Goal: Find specific page/section: Find specific page/section

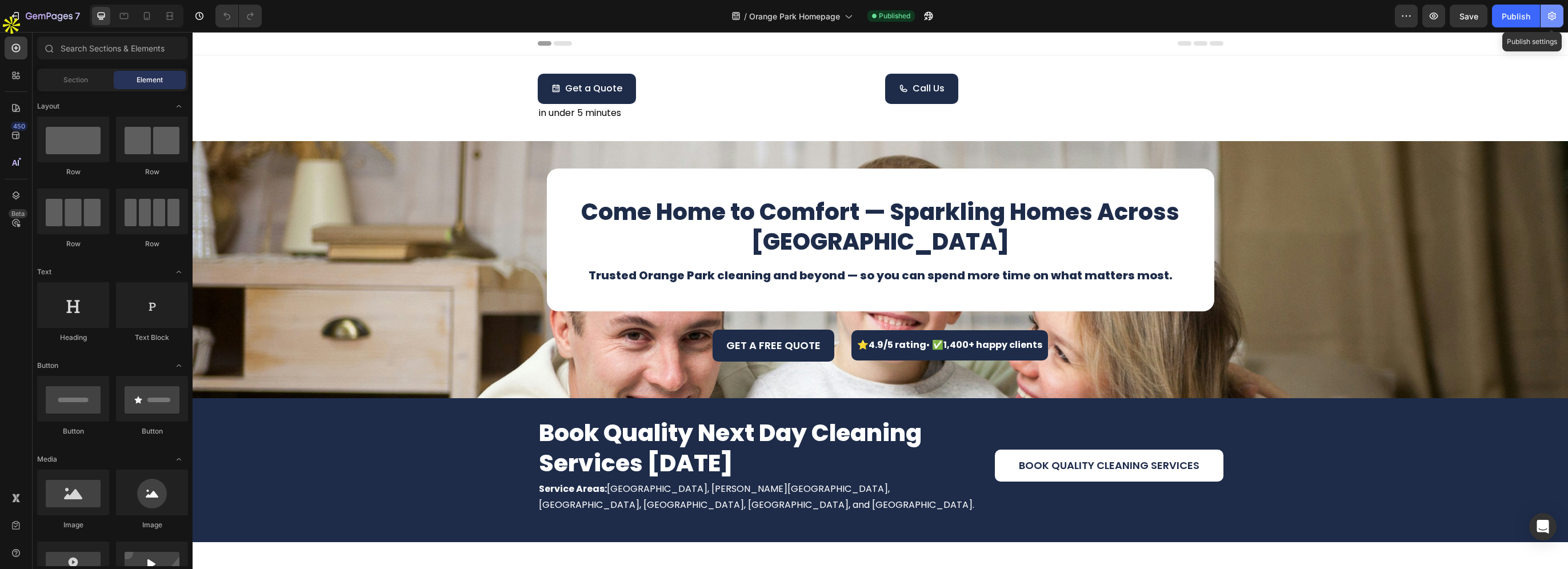
click at [1549, 18] on icon "button" at bounding box center [1551, 16] width 8 height 9
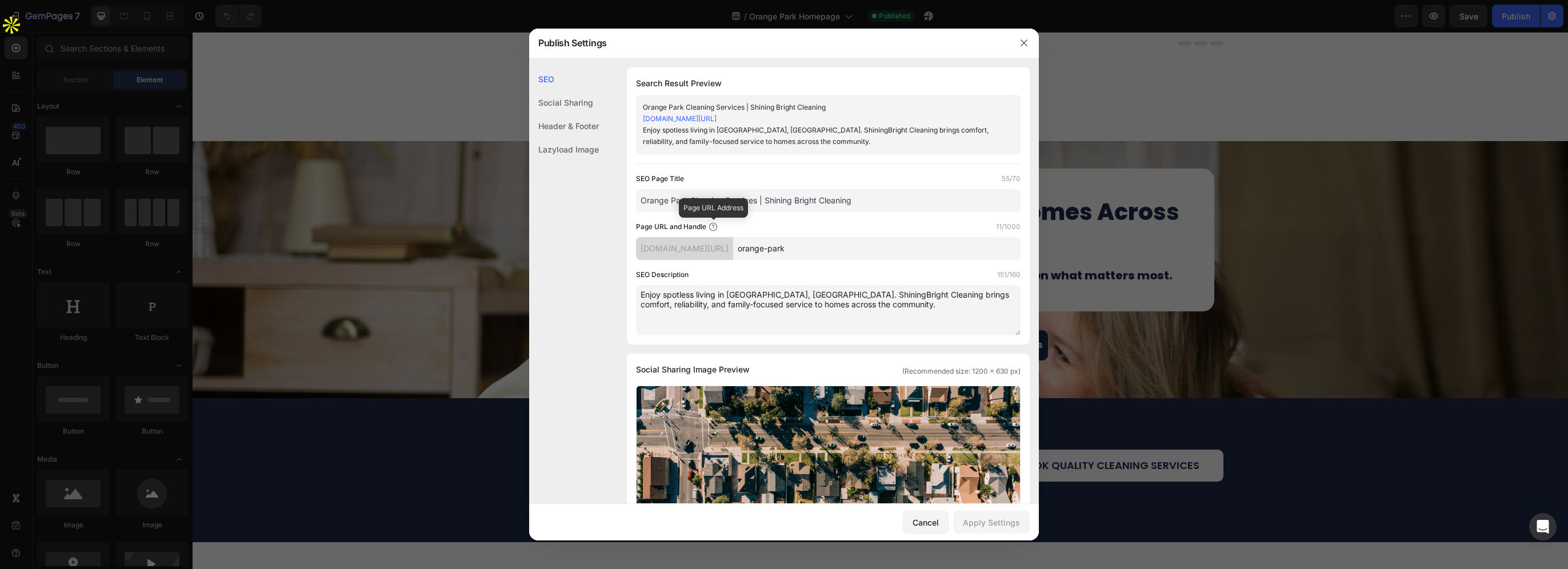
click at [709, 223] on icon at bounding box center [713, 226] width 9 height 9
click at [733, 244] on div "ywh5xe-3h.myshopify.com/pages/" at bounding box center [684, 248] width 97 height 22
click at [733, 242] on div "ywh5xe-3h.myshopify.com/pages/" at bounding box center [684, 248] width 97 height 22
drag, startPoint x: 767, startPoint y: 246, endPoint x: 731, endPoint y: 244, distance: 36.1
click at [731, 244] on div "ywh5xe-3h.myshopify.com/pages/" at bounding box center [684, 248] width 97 height 22
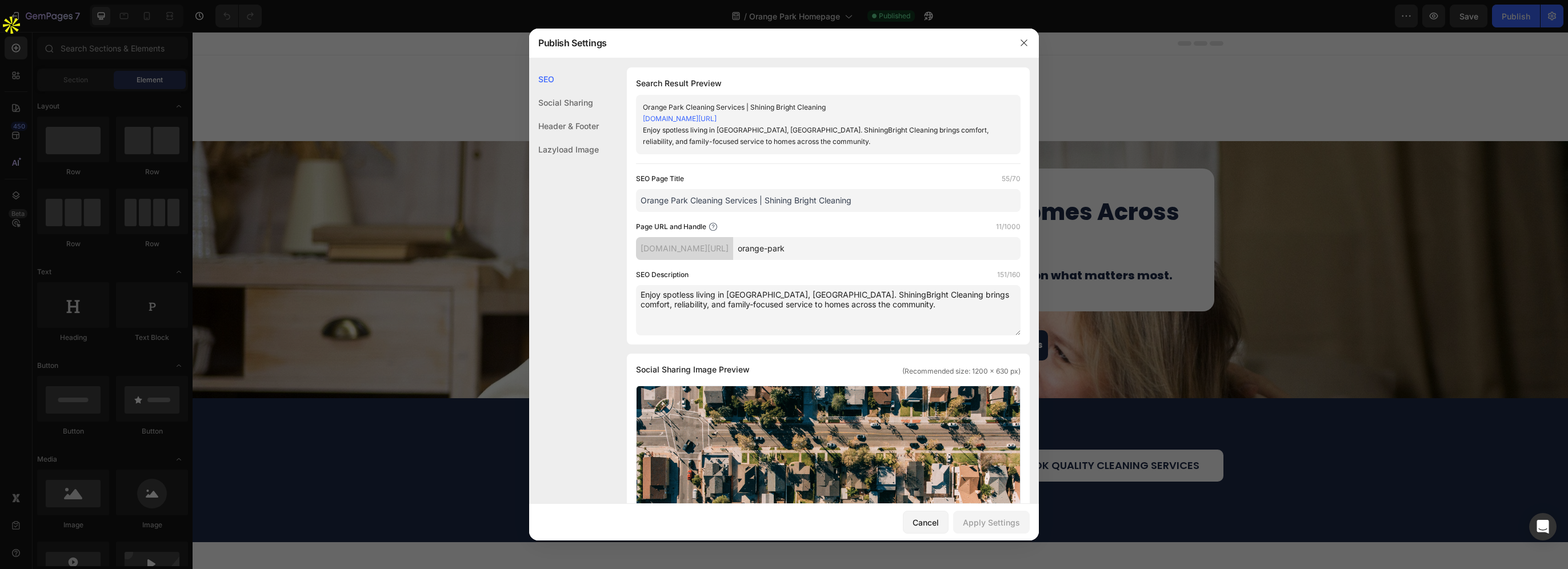
drag, startPoint x: 731, startPoint y: 244, endPoint x: 836, endPoint y: 209, distance: 110.7
click at [836, 209] on input "Orange Park Cleaning Services | Shining Bright Cleaning" at bounding box center [828, 200] width 384 height 22
drag, startPoint x: 1020, startPoint y: 43, endPoint x: 767, endPoint y: 20, distance: 254.0
click at [1020, 43] on icon "button" at bounding box center [1024, 43] width 9 height 9
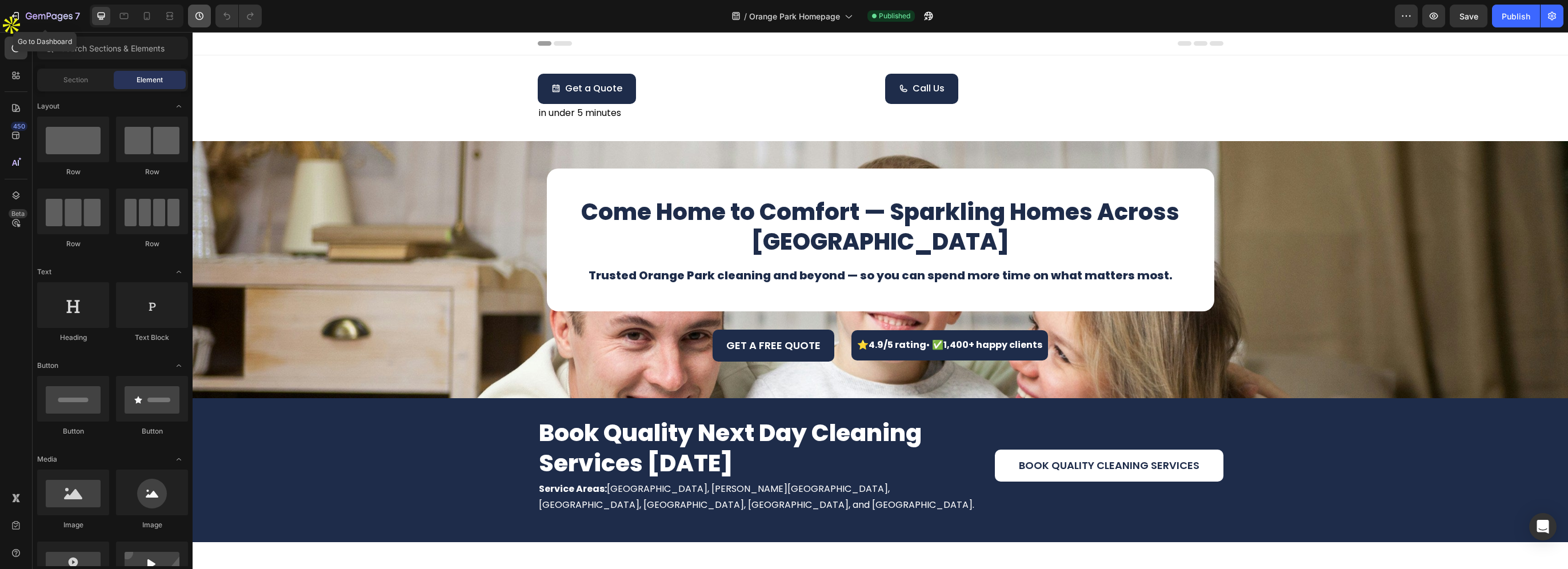
drag, startPoint x: 71, startPoint y: 16, endPoint x: 200, endPoint y: 25, distance: 129.3
click at [71, 16] on icon "button" at bounding box center [49, 16] width 47 height 10
